Goal: Information Seeking & Learning: Learn about a topic

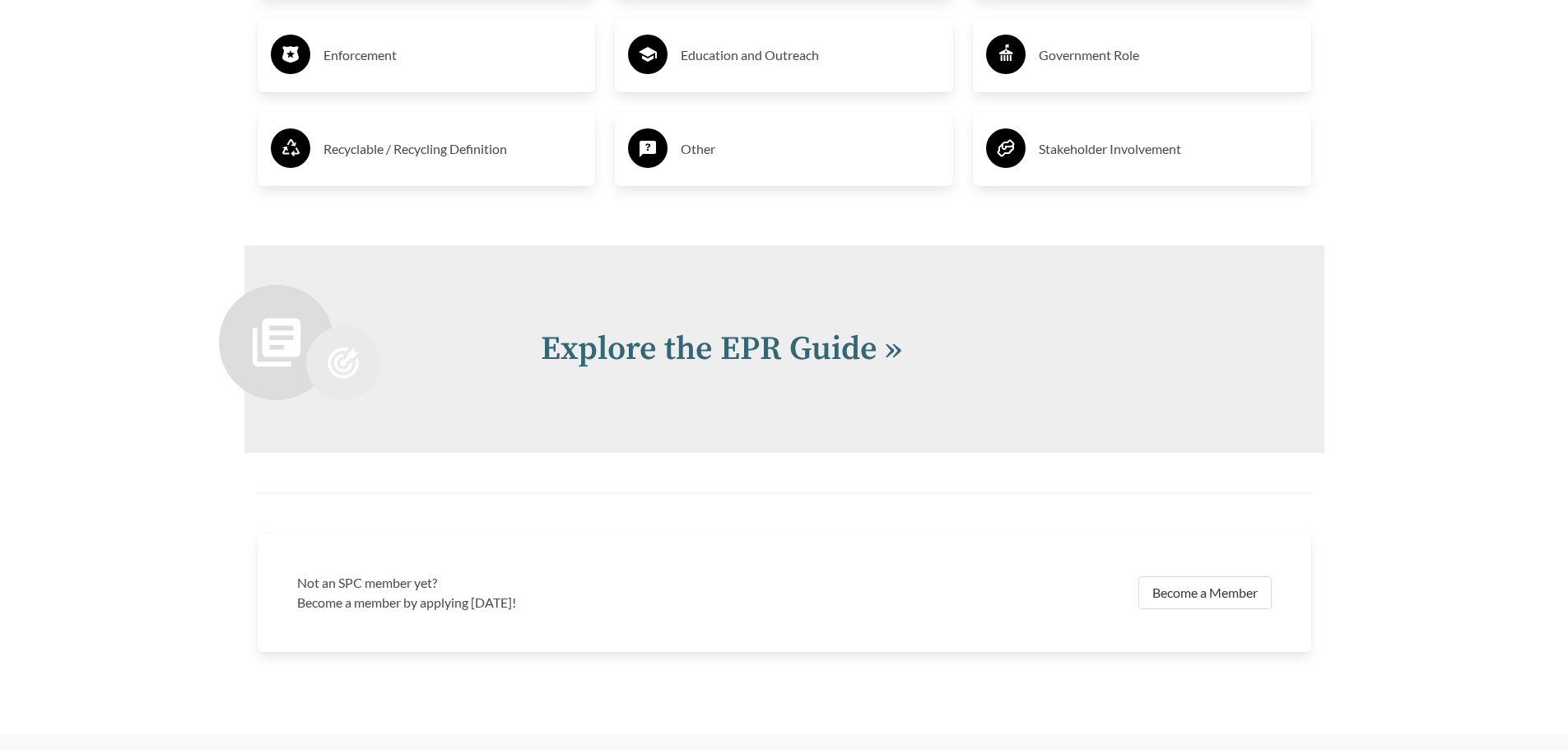
scroll to position [3634, 0]
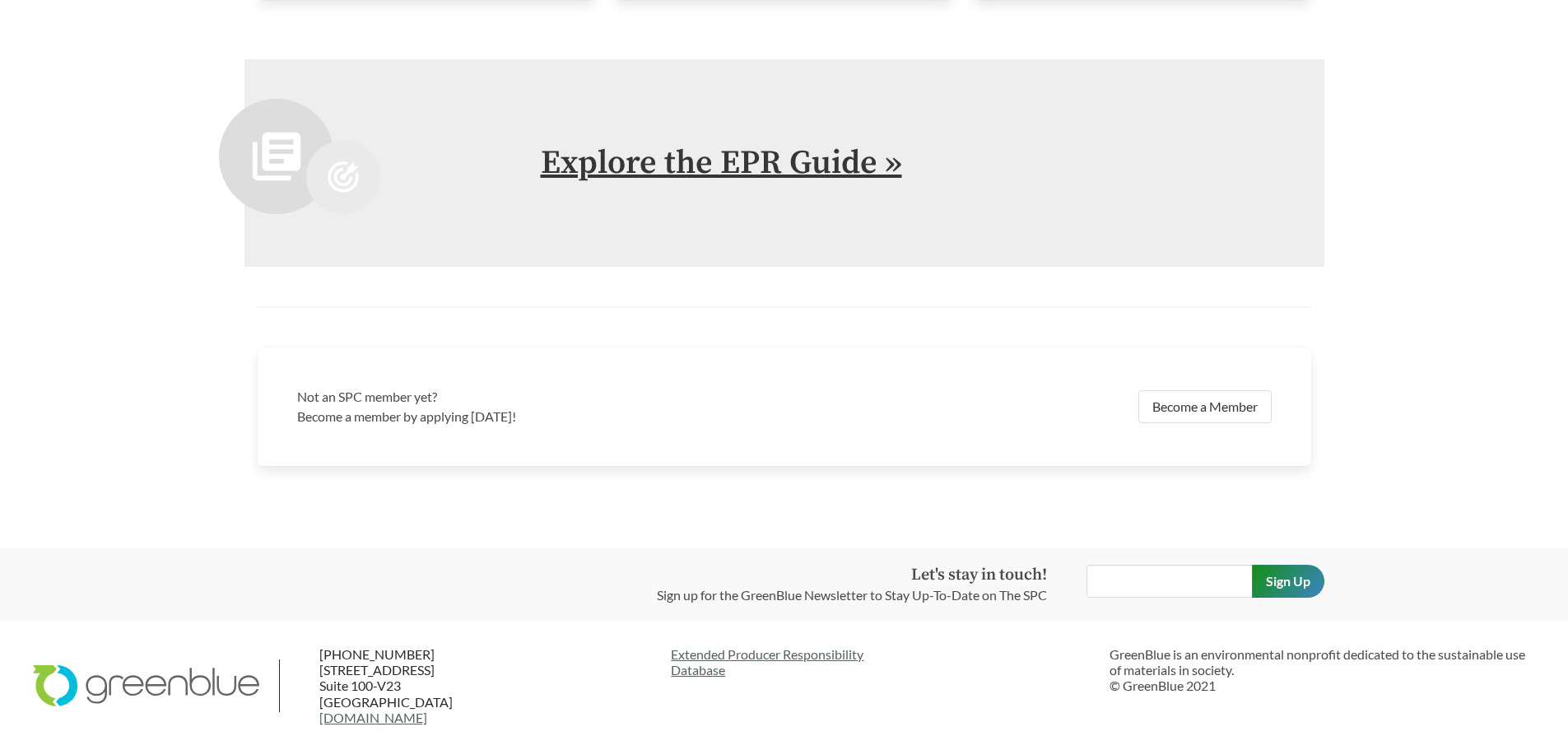
click at [821, 163] on link "Explore the EPR Guide »" at bounding box center [721, 163] width 361 height 42
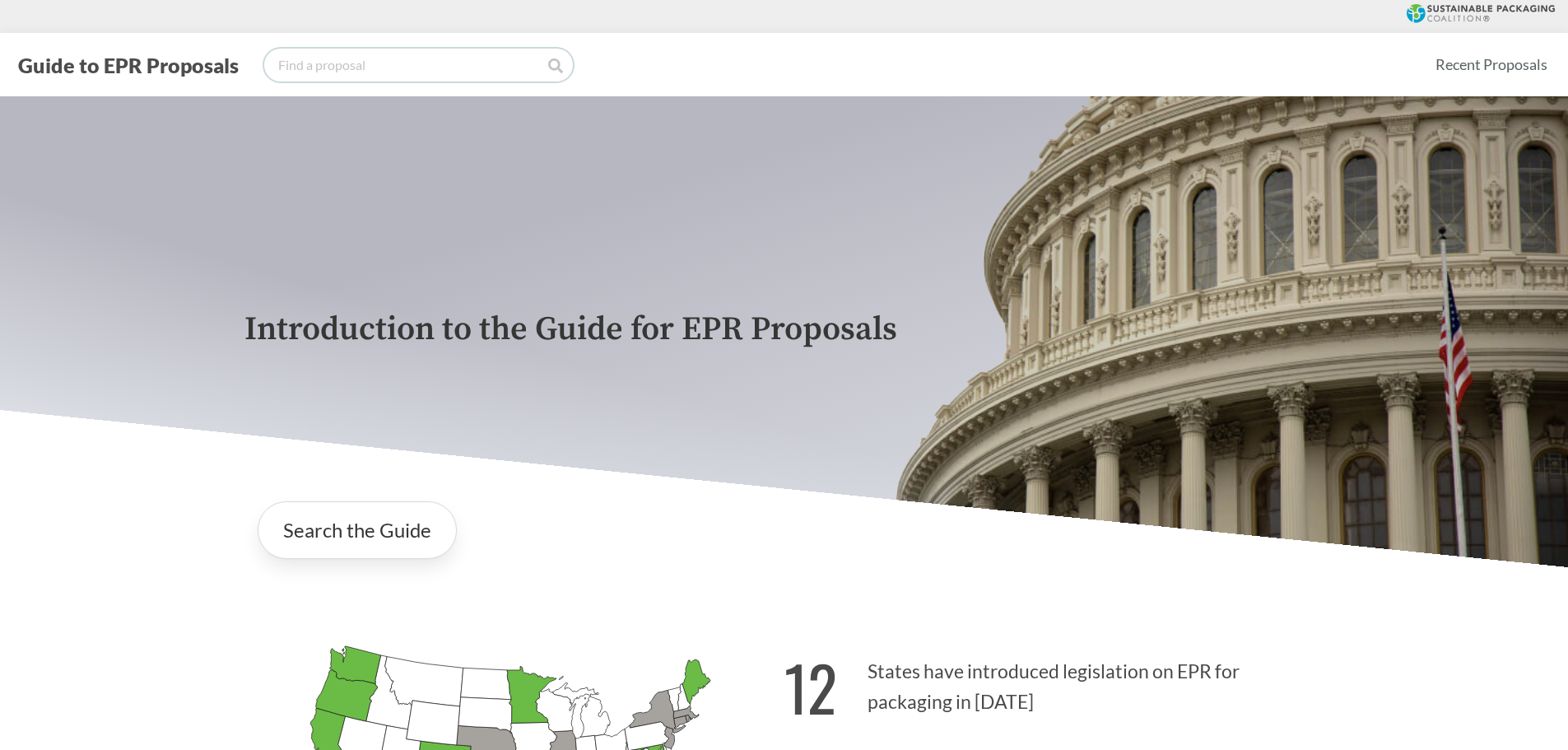
click at [451, 72] on input "search" at bounding box center [419, 65] width 309 height 33
type input "oregon"
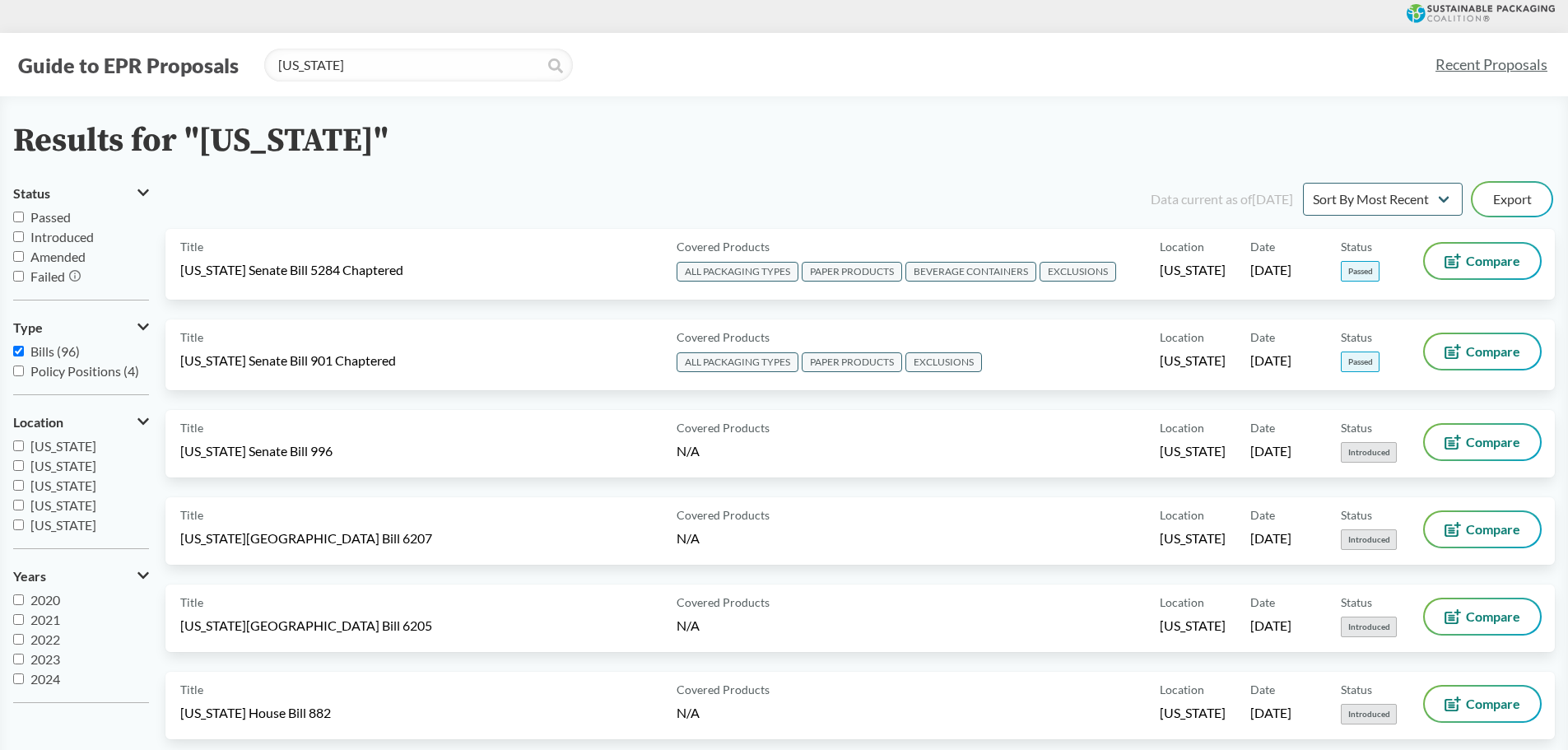
click at [64, 216] on span "Passed" at bounding box center [51, 217] width 41 height 16
click at [24, 216] on input "Passed" at bounding box center [18, 217] width 11 height 11
checkbox input "true"
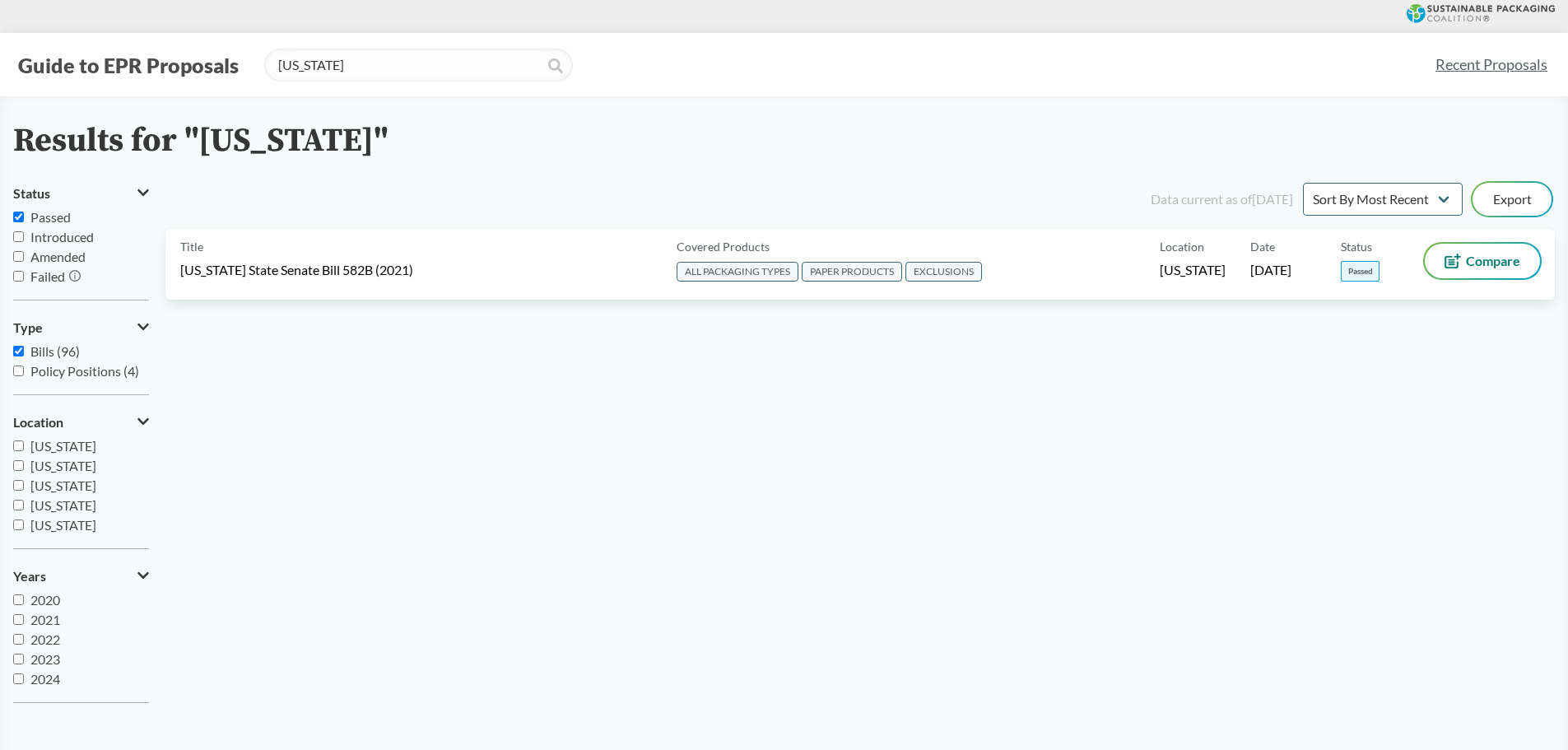
click at [56, 347] on span "Bills (96)" at bounding box center [55, 350] width 49 height 16
click at [24, 347] on input "Bills (96)" at bounding box center [18, 350] width 11 height 11
checkbox input "false"
click at [26, 504] on label "[US_STATE]" at bounding box center [81, 506] width 136 height 20
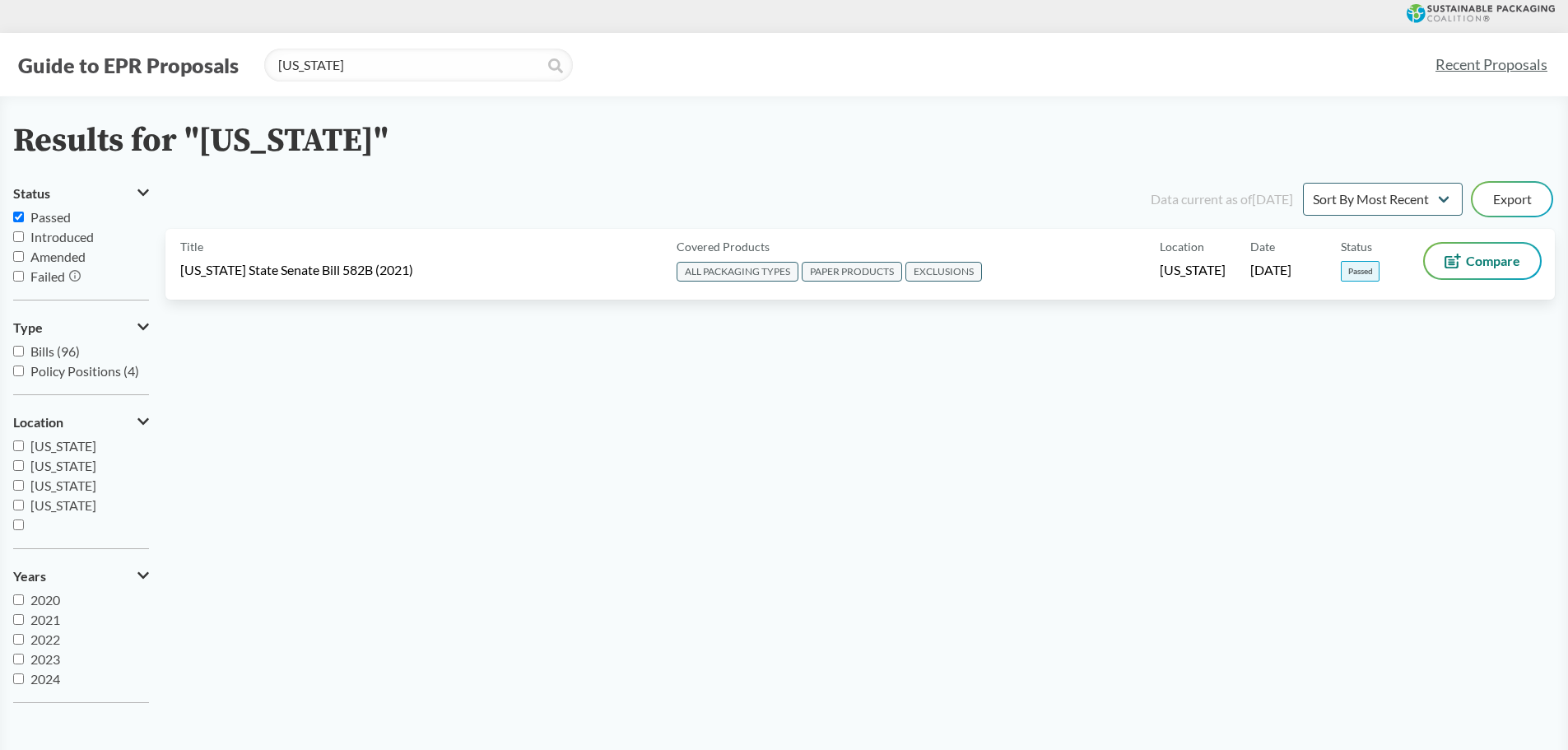
click at [24, 504] on input "[US_STATE]" at bounding box center [18, 505] width 11 height 11
checkbox input "true"
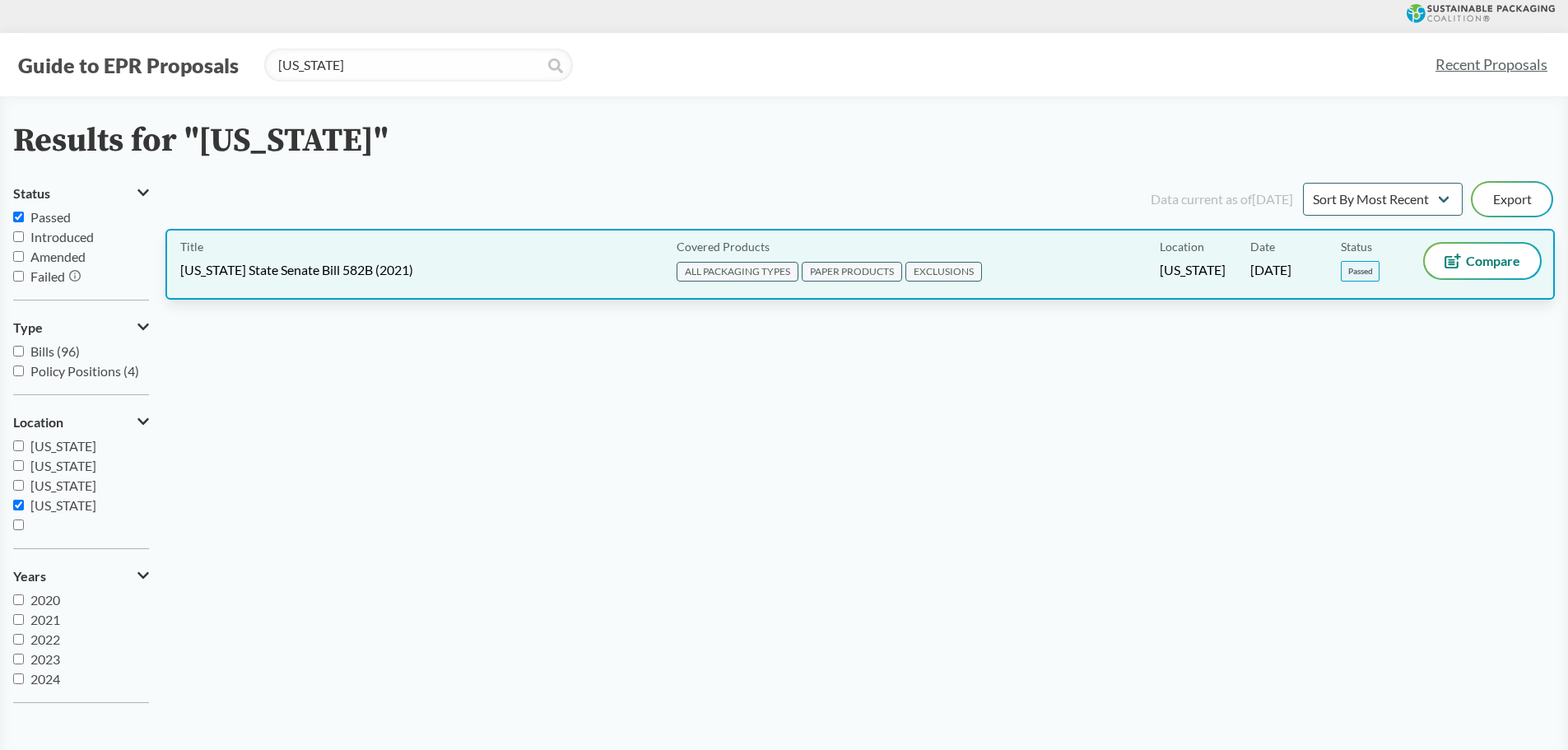
click at [355, 260] on div "Title Oregon State Senate Bill 582B (2021)" at bounding box center [425, 264] width 490 height 42
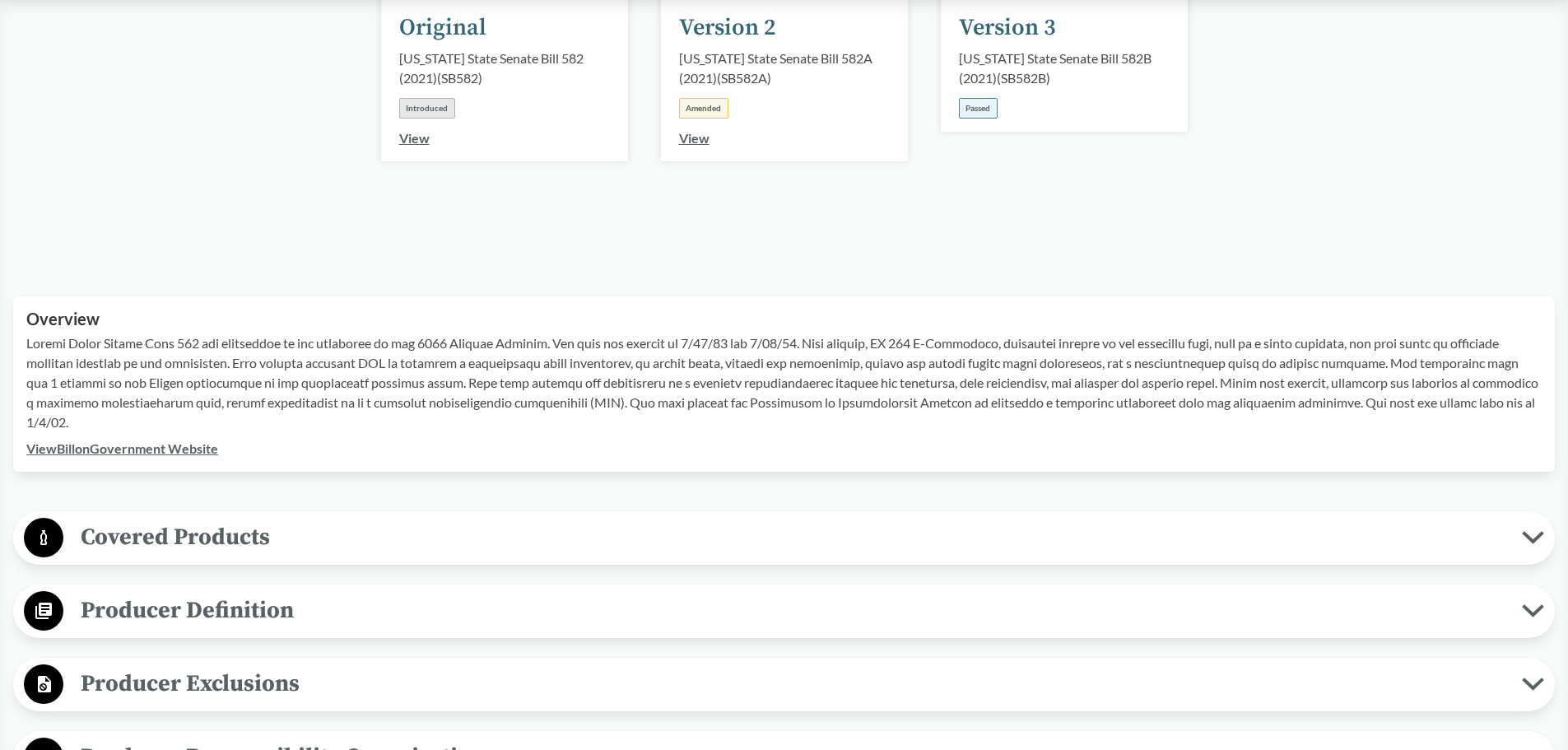
scroll to position [439, 0]
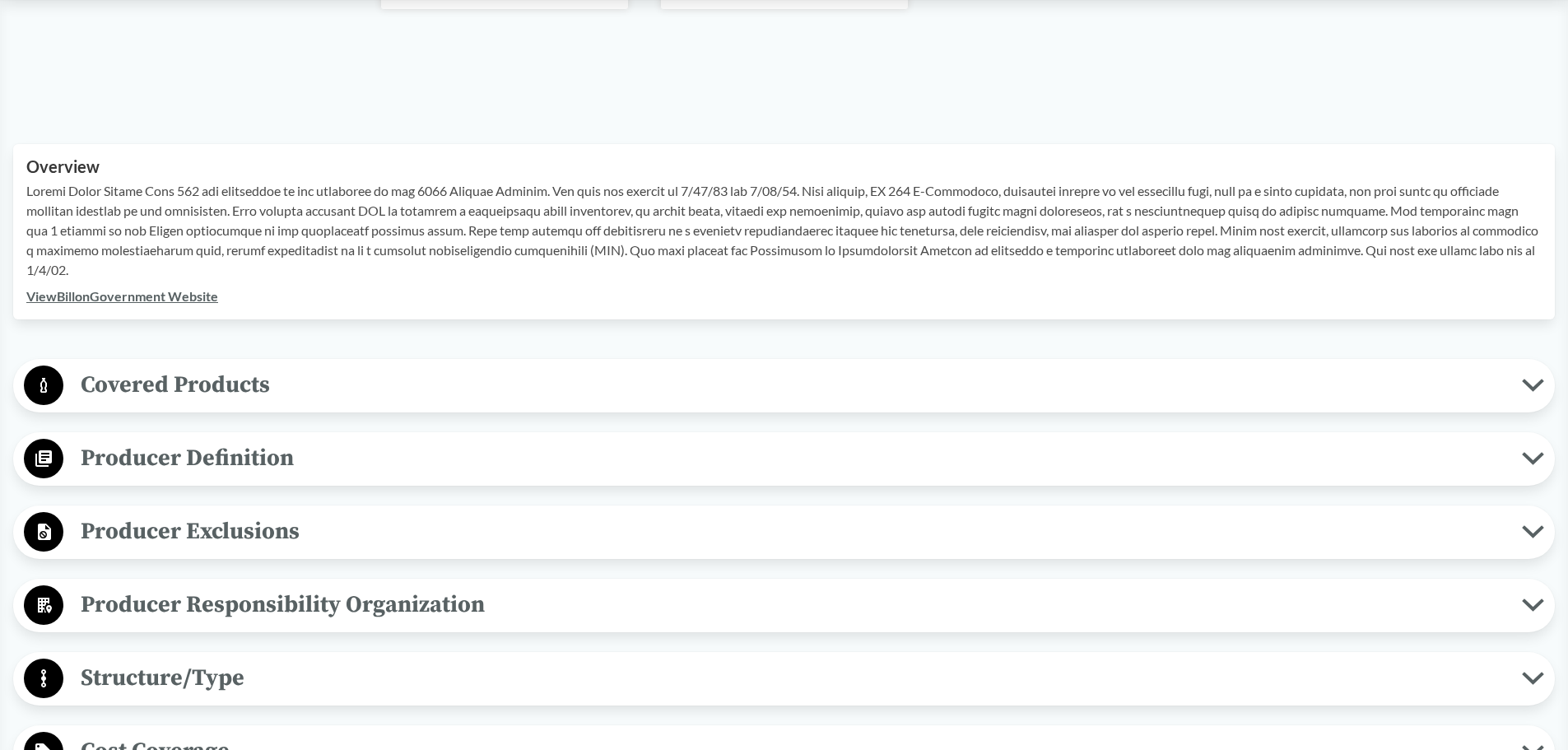
click at [647, 376] on span "Covered Products" at bounding box center [792, 385] width 1458 height 37
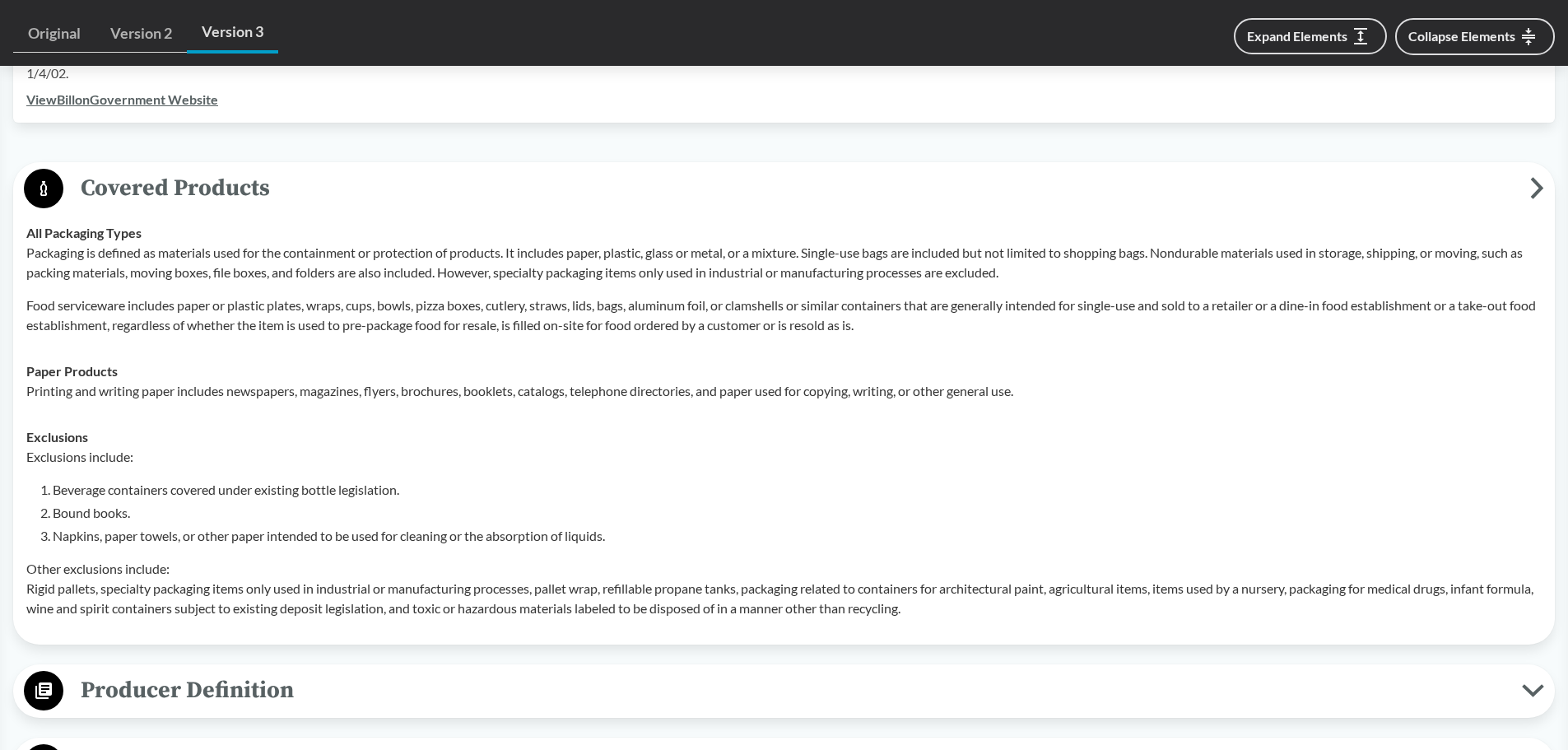
scroll to position [659, 0]
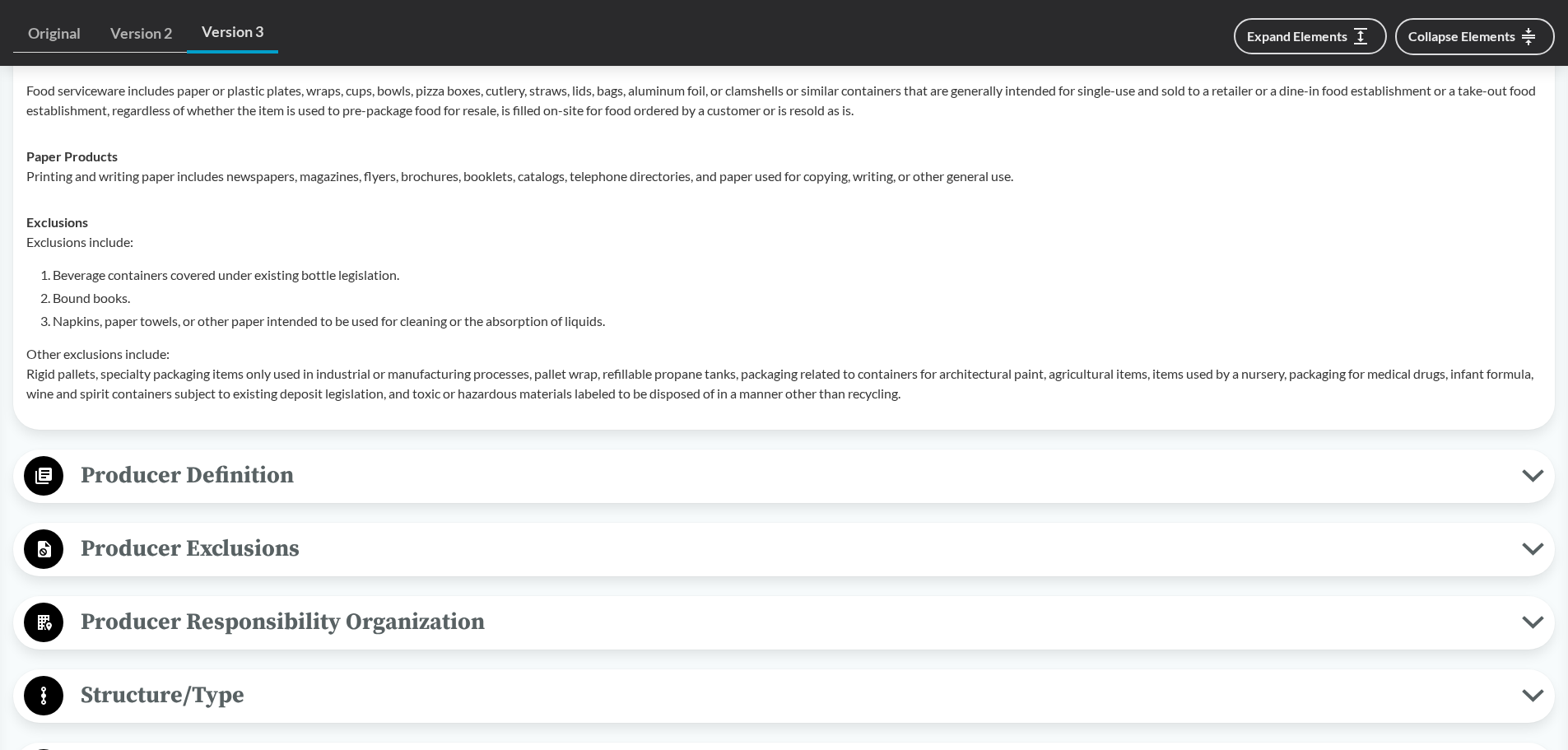
click at [619, 473] on span "Producer Definition" at bounding box center [792, 475] width 1458 height 37
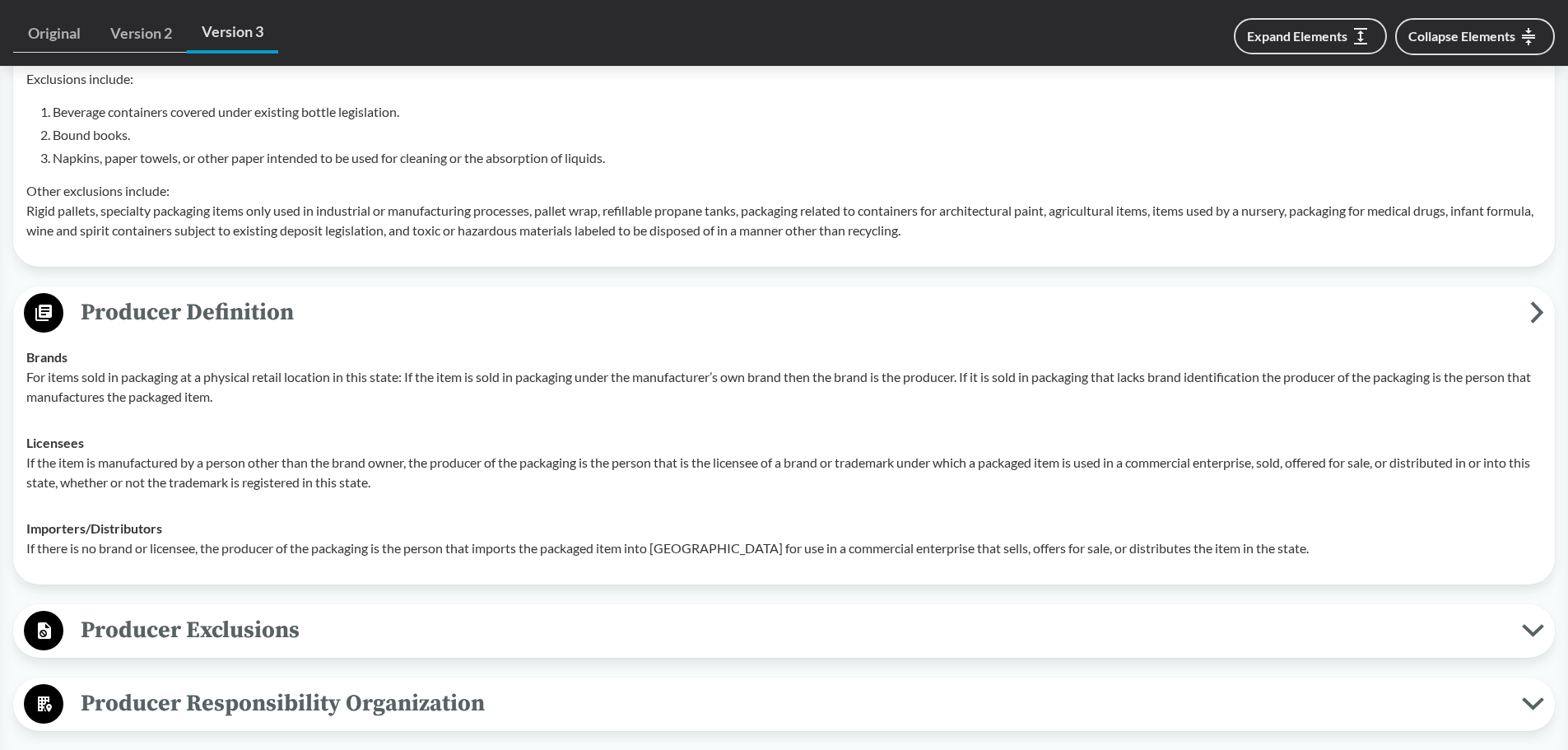
scroll to position [1097, 0]
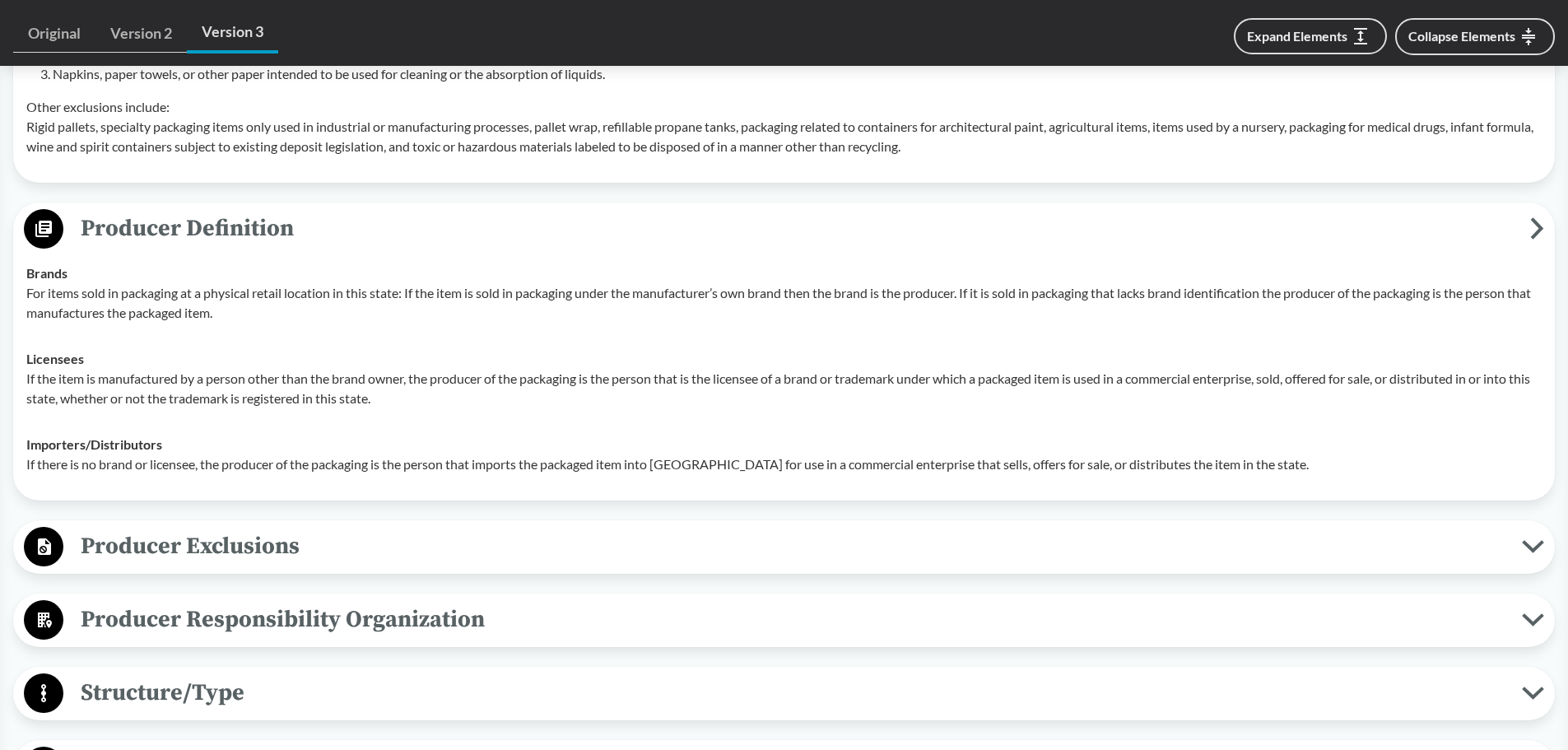
click at [635, 544] on span "Producer Exclusions" at bounding box center [792, 546] width 1458 height 37
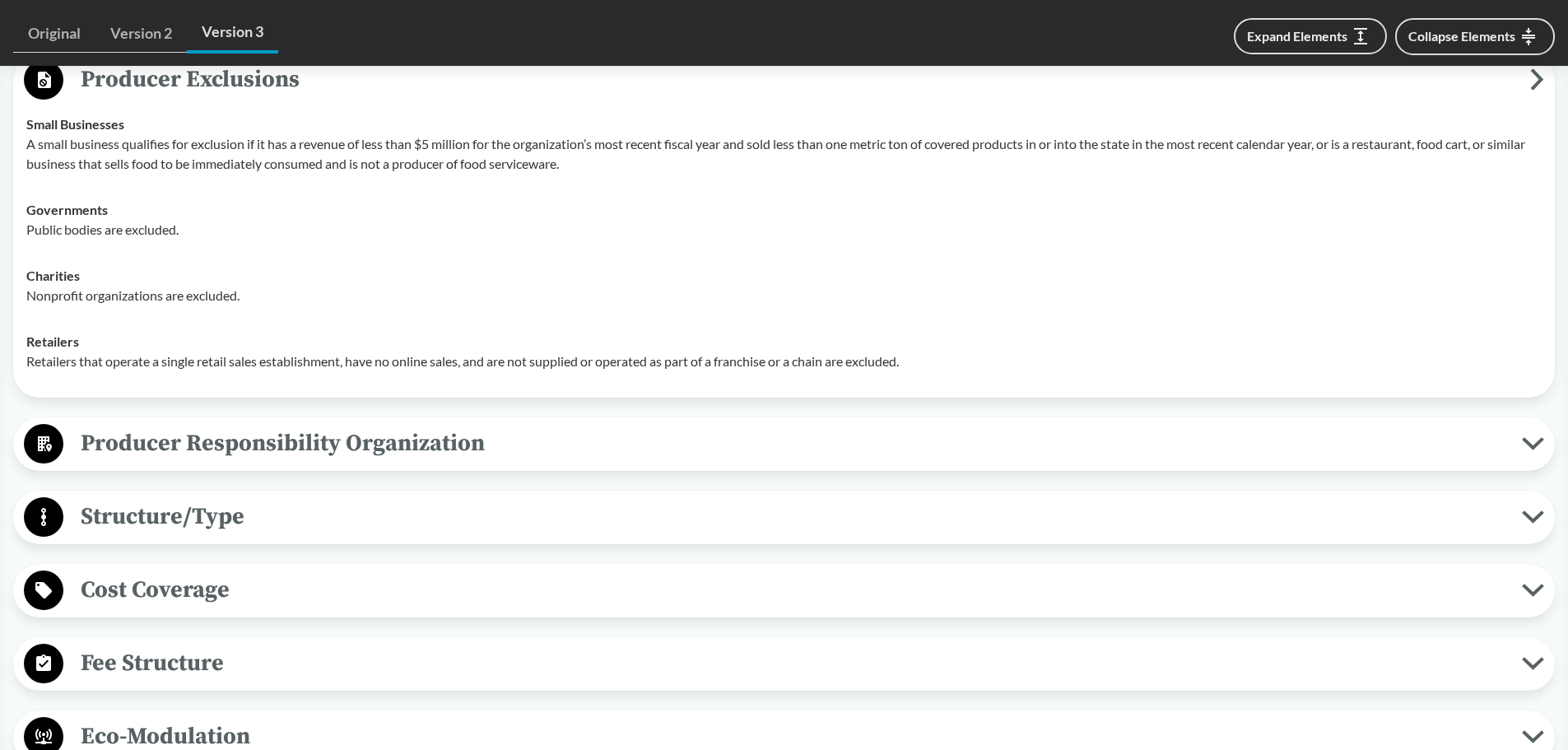
click at [629, 453] on span "Producer Responsibility Organization" at bounding box center [792, 443] width 1458 height 37
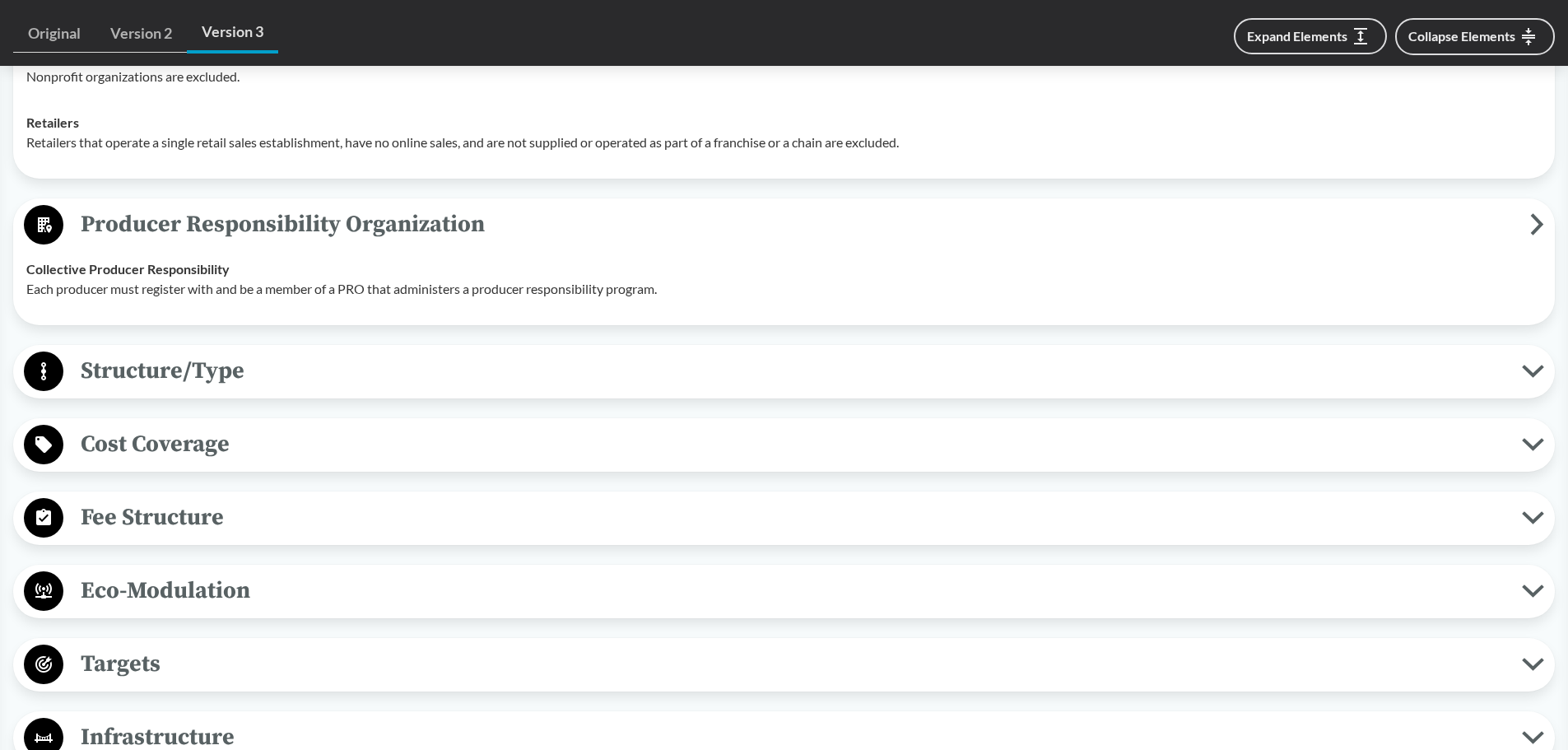
scroll to position [1784, 0]
